Goal: Information Seeking & Learning: Understand process/instructions

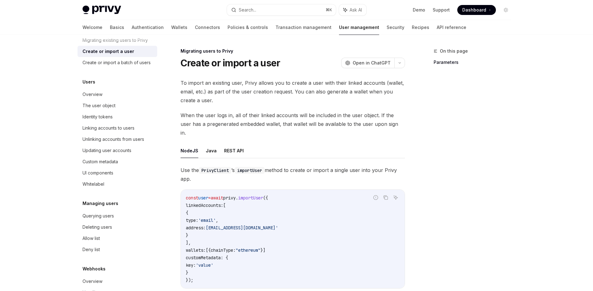
scroll to position [43, 0]
click at [437, 29] on link "API reference" at bounding box center [452, 27] width 30 height 15
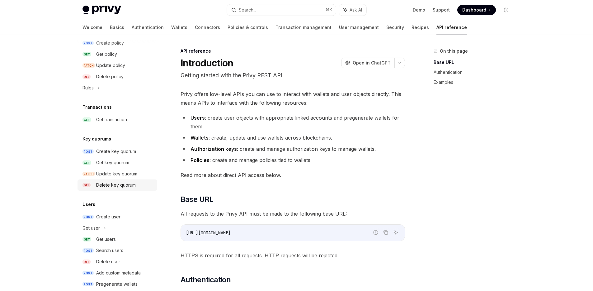
scroll to position [364, 0]
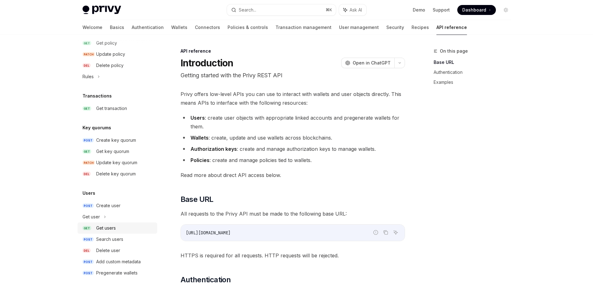
click at [110, 227] on div "Get users" at bounding box center [106, 227] width 20 height 7
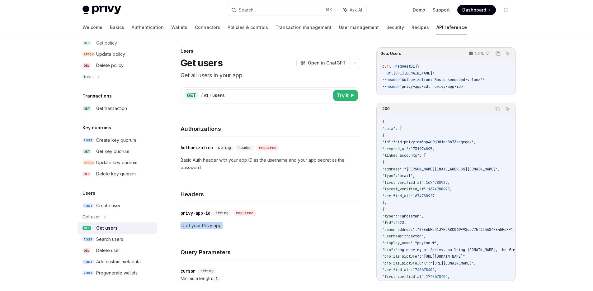
drag, startPoint x: 231, startPoint y: 227, endPoint x: 195, endPoint y: 221, distance: 36.6
click at [195, 222] on p "ID of your Privy app." at bounding box center [271, 225] width 180 height 7
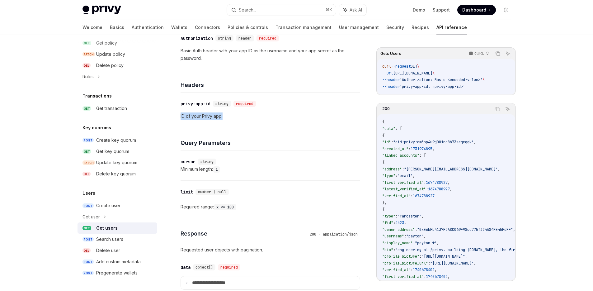
scroll to position [107, 0]
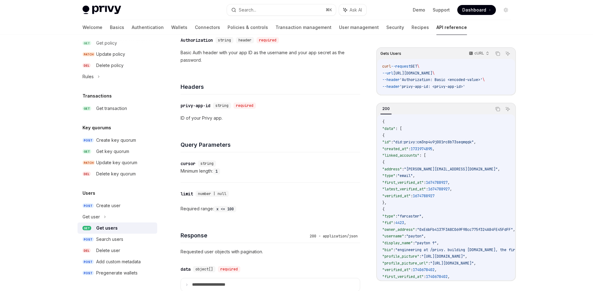
click at [244, 173] on div "Minimum length: 1" at bounding box center [271, 170] width 180 height 7
drag, startPoint x: 414, startPoint y: 78, endPoint x: 470, endPoint y: 78, distance: 56.4
click at [467, 78] on span "'Authorization: Basic <encoded-value>'" at bounding box center [441, 79] width 83 height 5
click at [471, 78] on span "'Authorization: Basic <encoded-value>'" at bounding box center [441, 79] width 83 height 5
drag, startPoint x: 491, startPoint y: 79, endPoint x: 411, endPoint y: 77, distance: 79.8
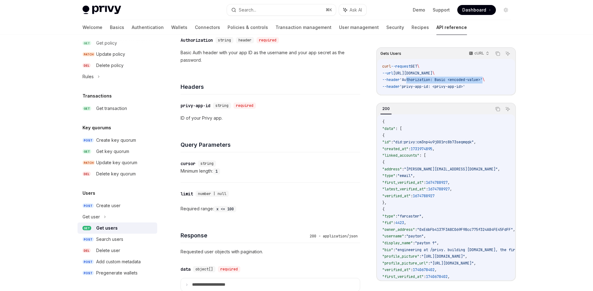
click at [411, 77] on span "'Authorization: Basic <encoded-value>'" at bounding box center [441, 79] width 83 height 5
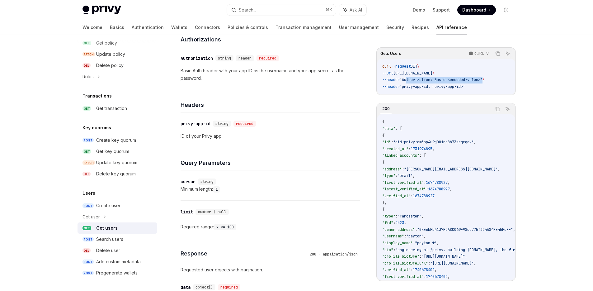
scroll to position [88, 0]
click at [453, 83] on code "curl --request GET \ --url [URL][DOMAIN_NAME] \ --header 'Authorization: Basic …" at bounding box center [446, 76] width 128 height 27
drag, startPoint x: 455, startPoint y: 79, endPoint x: 488, endPoint y: 78, distance: 32.4
click at [483, 78] on span "'Authorization: Basic <encoded-value>'" at bounding box center [441, 79] width 83 height 5
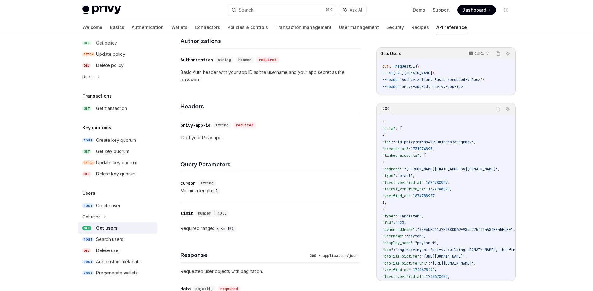
click at [425, 81] on span "'Authorization: Basic <encoded-value>'" at bounding box center [441, 79] width 83 height 5
click at [461, 80] on span "'Authorization: Basic <encoded-value>'" at bounding box center [441, 79] width 83 height 5
click at [449, 81] on span "'Authorization: Basic <encoded-value>'" at bounding box center [441, 79] width 83 height 5
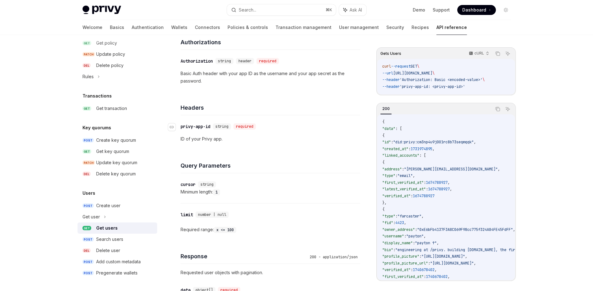
click at [197, 127] on div "privy-app-id" at bounding box center [196, 126] width 30 height 6
click at [197, 127] on div "​ privy-app-id string required ID of your Privy app." at bounding box center [271, 132] width 180 height 35
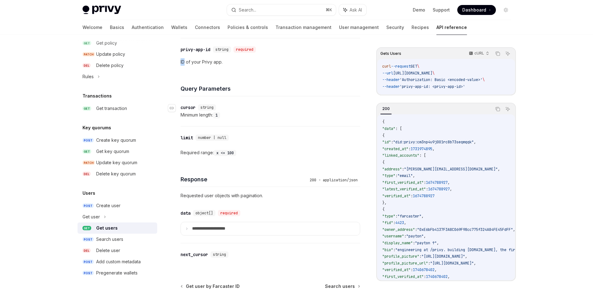
scroll to position [145, 0]
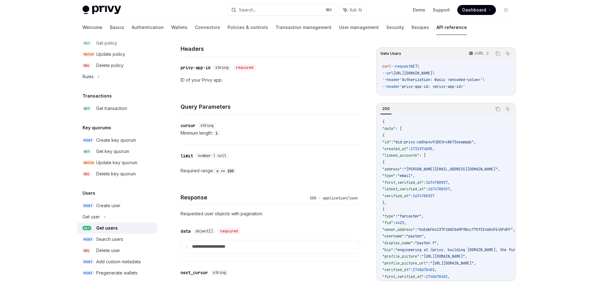
click at [217, 78] on p "ID of your Privy app." at bounding box center [271, 79] width 180 height 7
drag, startPoint x: 200, startPoint y: 78, endPoint x: 226, endPoint y: 78, distance: 26.5
click at [226, 78] on p "ID of your Privy app." at bounding box center [271, 79] width 180 height 7
click at [237, 80] on p "ID of your Privy app." at bounding box center [271, 79] width 180 height 7
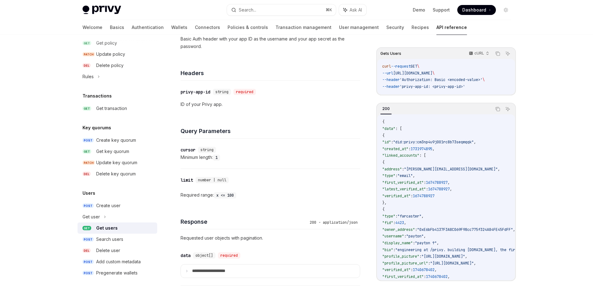
scroll to position [104, 0]
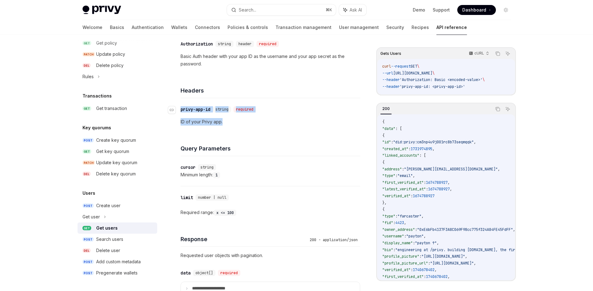
drag, startPoint x: 232, startPoint y: 131, endPoint x: 178, endPoint y: 109, distance: 58.4
click at [181, 109] on div "​ privy-app-id string required ID of your Privy app." at bounding box center [271, 115] width 180 height 35
click at [249, 122] on p "ID of your Privy app." at bounding box center [271, 121] width 180 height 7
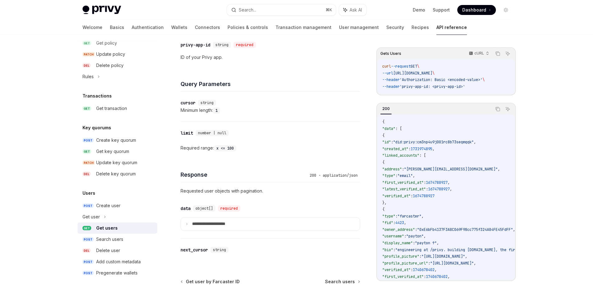
scroll to position [169, 0]
click at [244, 149] on div "Required range: x <= 100" at bounding box center [271, 146] width 180 height 7
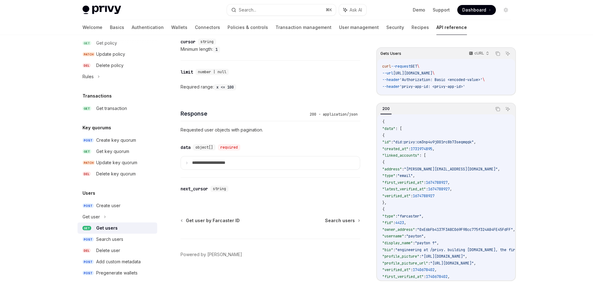
scroll to position [231, 0]
click at [118, 240] on div "Search users" at bounding box center [109, 238] width 27 height 7
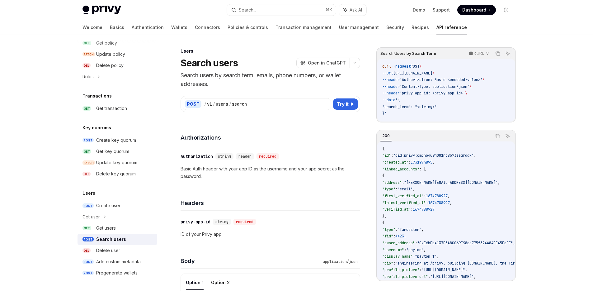
click at [427, 105] on span ""search_term": "<string>"" at bounding box center [409, 106] width 55 height 5
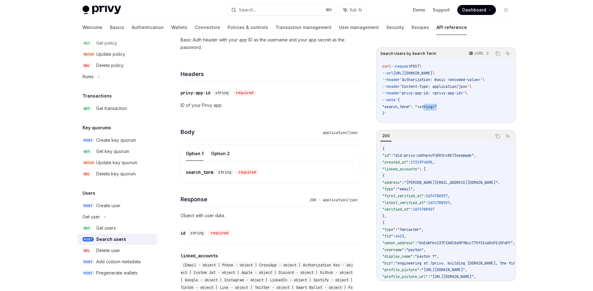
scroll to position [129, 0]
click at [221, 153] on button "Option 2" at bounding box center [220, 153] width 19 height 15
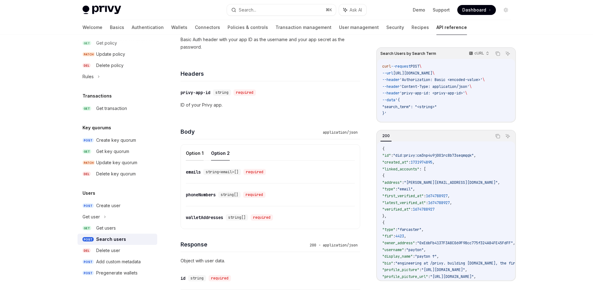
click at [195, 155] on button "Option 1" at bounding box center [195, 153] width 18 height 15
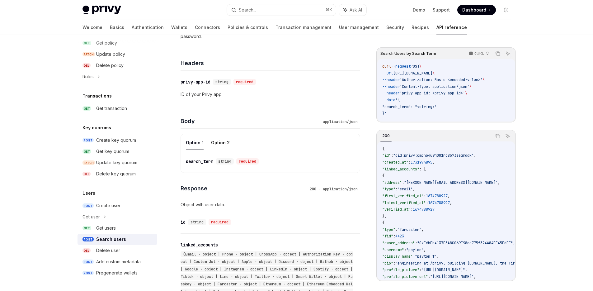
scroll to position [144, 0]
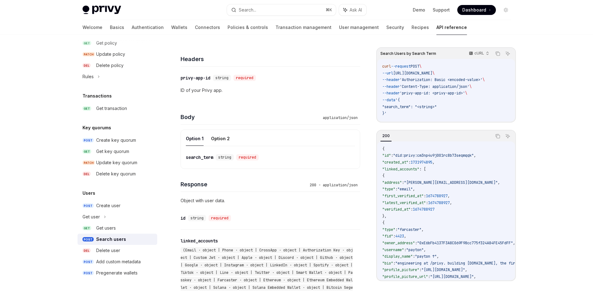
click at [201, 158] on div "search_term" at bounding box center [199, 157] width 27 height 6
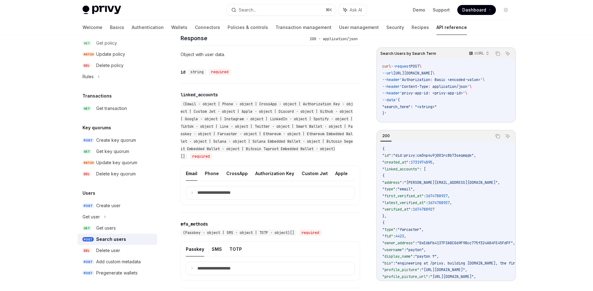
click at [400, 105] on span ""search_term": "<string>"" at bounding box center [409, 106] width 55 height 5
drag, startPoint x: 402, startPoint y: 155, endPoint x: 481, endPoint y: 154, distance: 79.1
click at [474, 154] on span ""did:privy:cm3np4u9j001rc8b73seqmqqk"" at bounding box center [433, 155] width 81 height 5
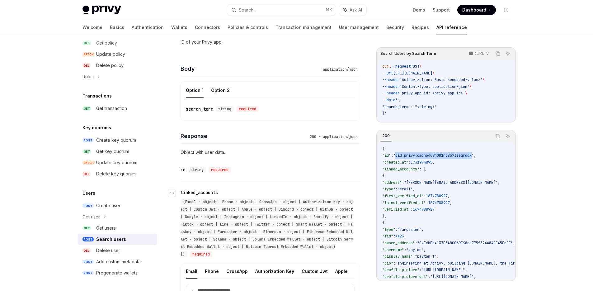
scroll to position [192, 0]
click at [220, 90] on button "Option 2" at bounding box center [220, 90] width 19 height 15
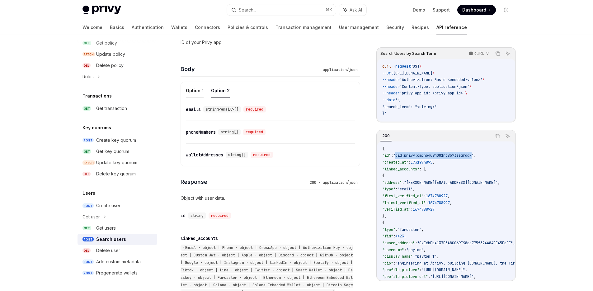
click at [197, 91] on button "Option 1" at bounding box center [195, 90] width 18 height 15
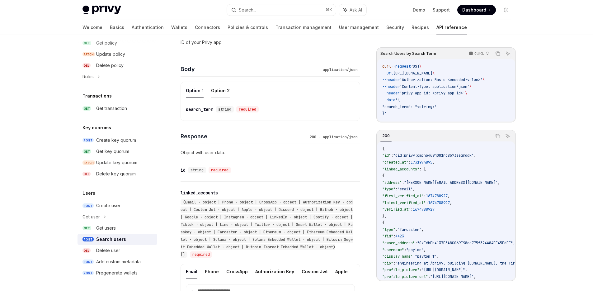
click at [212, 91] on button "Option 2" at bounding box center [220, 90] width 19 height 15
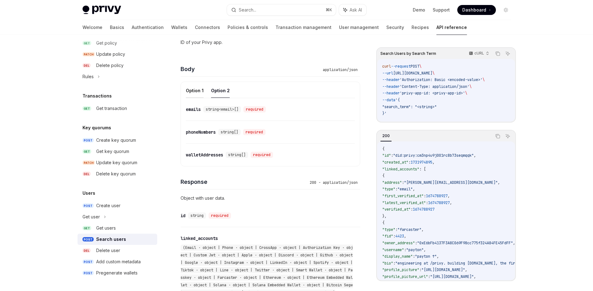
click at [199, 91] on button "Option 1" at bounding box center [195, 90] width 18 height 15
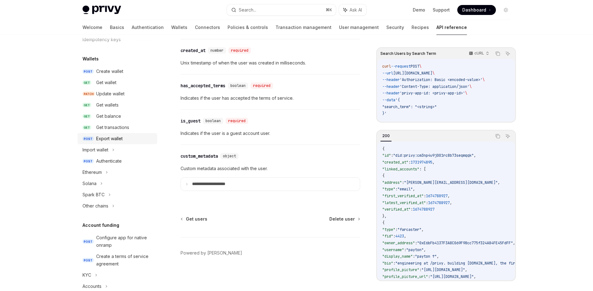
scroll to position [46, 0]
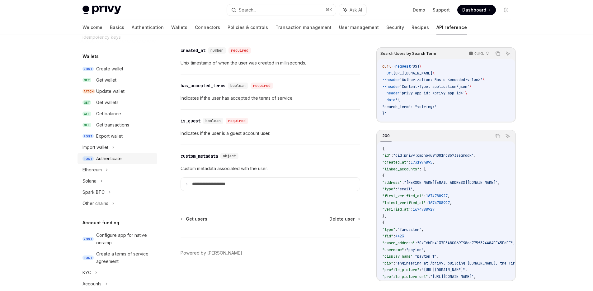
click at [123, 159] on div "Authenticate" at bounding box center [124, 158] width 57 height 7
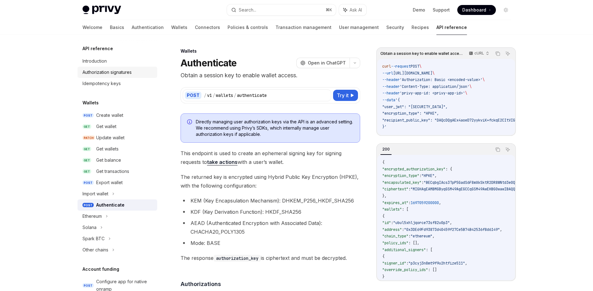
click at [118, 72] on div "Authorization signatures" at bounding box center [107, 72] width 49 height 7
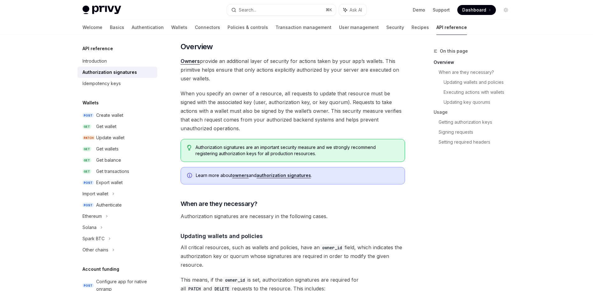
scroll to position [48, 0]
click at [113, 82] on div "Idempotency keys" at bounding box center [102, 83] width 38 height 7
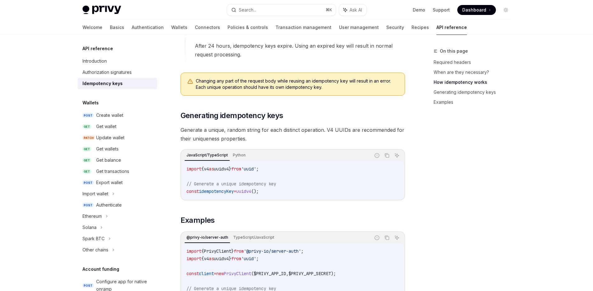
scroll to position [432, 0]
click at [118, 69] on div "Authorization signatures" at bounding box center [107, 72] width 49 height 7
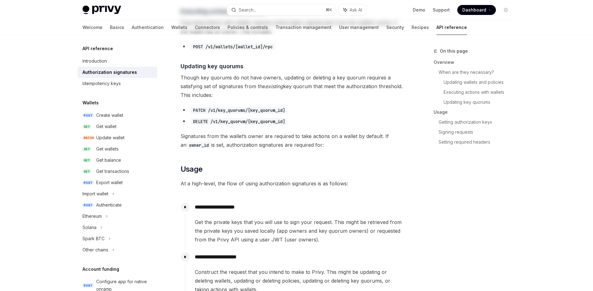
type textarea "*"
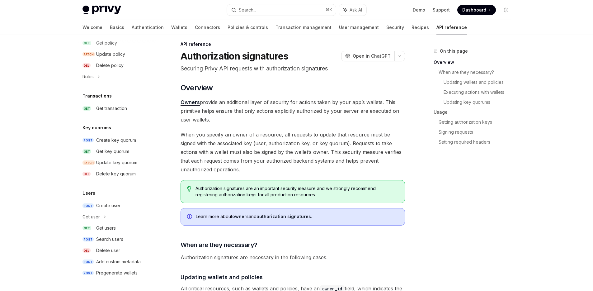
scroll to position [8, 0]
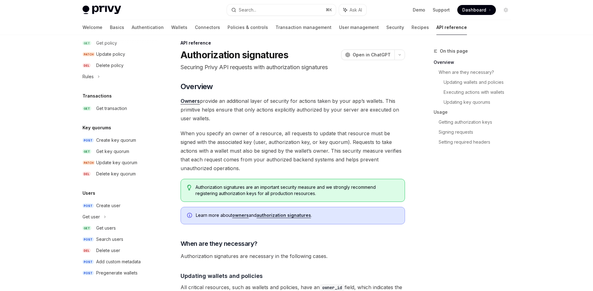
click at [493, 221] on div "On this page Overview When are they necessary? Updating wallets and policies Ex…" at bounding box center [468, 169] width 95 height 244
